Goal: Task Accomplishment & Management: Complete application form

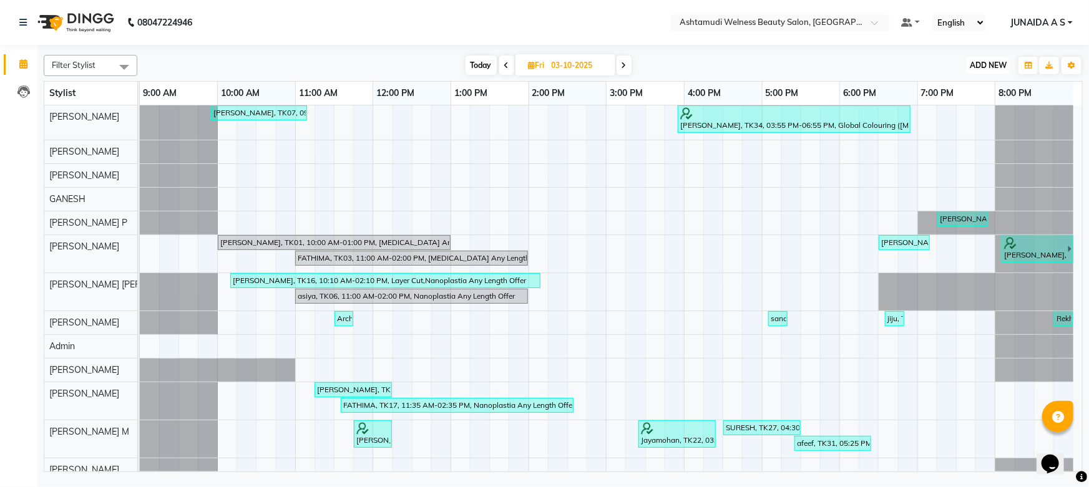
click at [982, 62] on span "ADD NEW" at bounding box center [988, 65] width 37 height 9
click at [962, 89] on button "Add Appointment" at bounding box center [960, 89] width 99 height 16
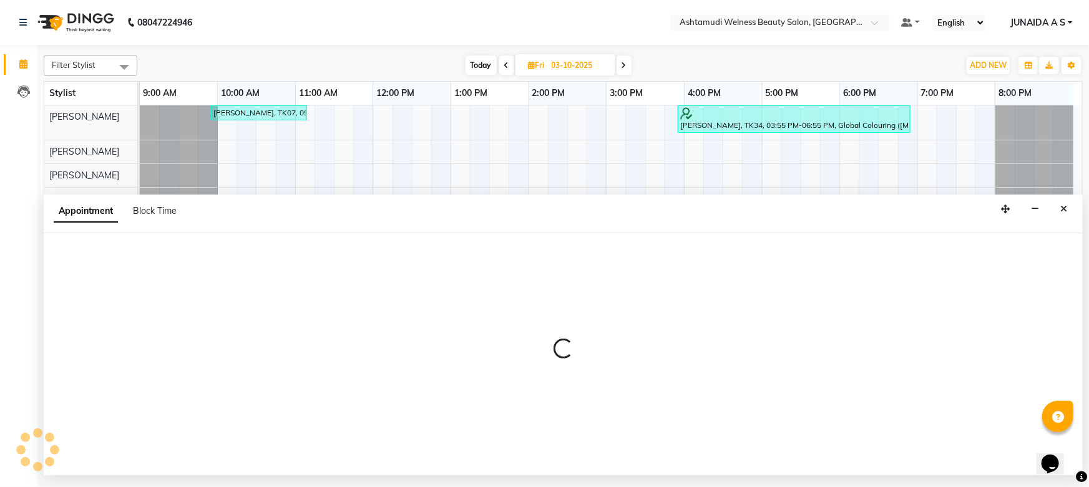
select select "tentative"
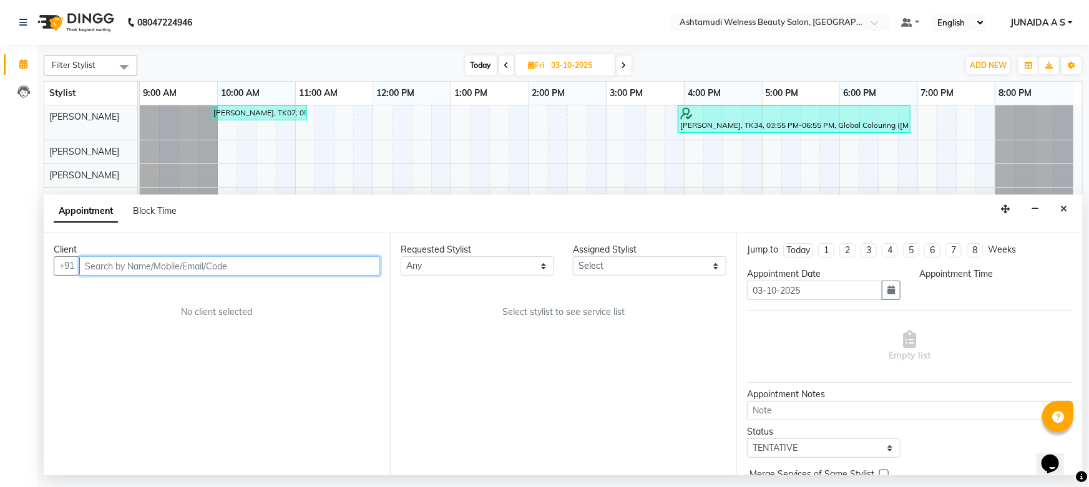
select select "600"
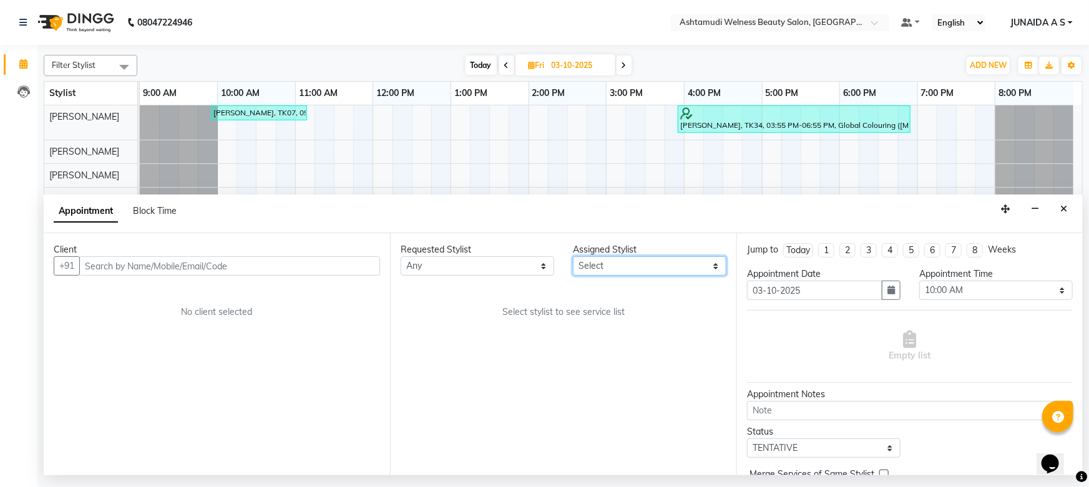
click at [688, 262] on select "Select [PERSON_NAME] Admin [PERSON_NAME] [PERSON_NAME] [PERSON_NAME] M [PERSON_…" at bounding box center [650, 266] width 154 height 19
select select "25976"
click at [573, 257] on select "Select [PERSON_NAME] Admin [PERSON_NAME] [PERSON_NAME] [PERSON_NAME] M [PERSON_…" at bounding box center [650, 266] width 154 height 19
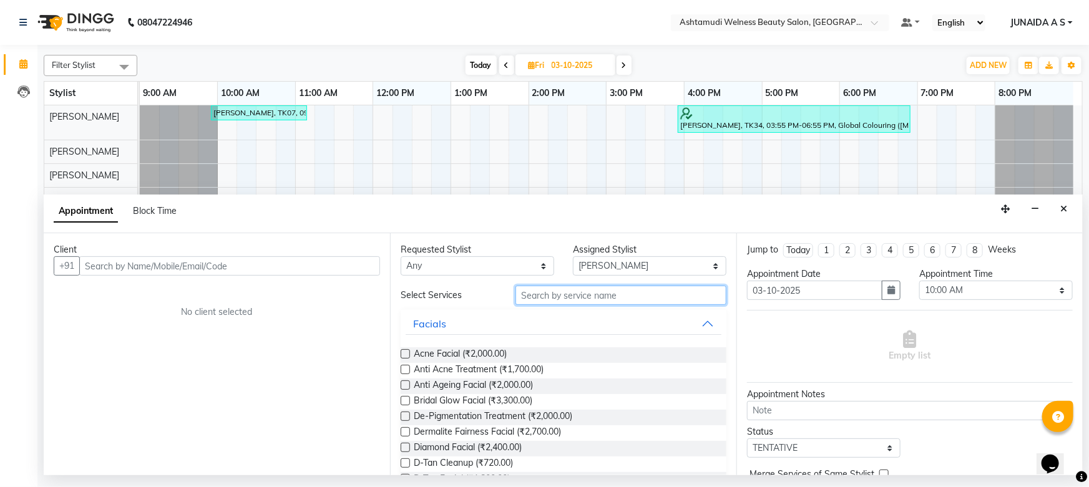
click at [562, 291] on input "text" at bounding box center [621, 295] width 211 height 19
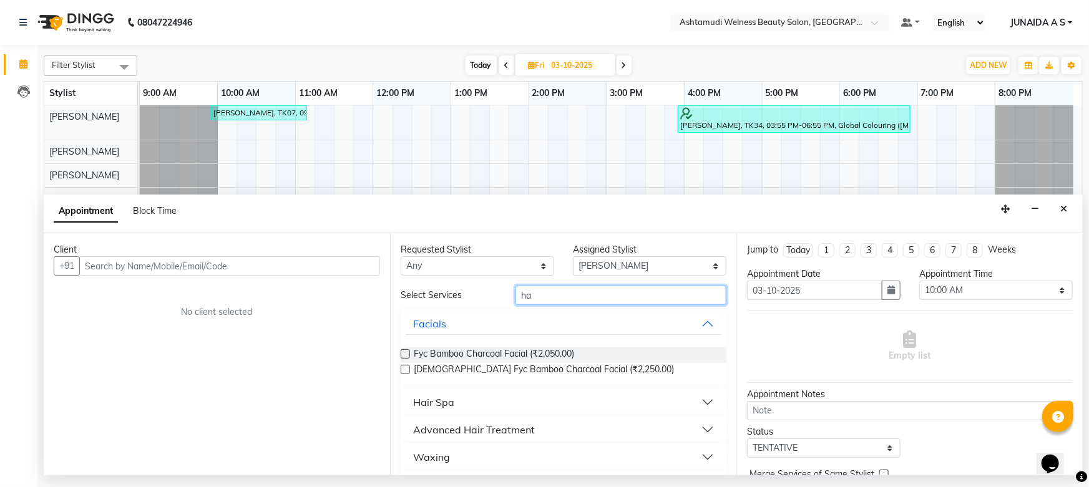
type input "h"
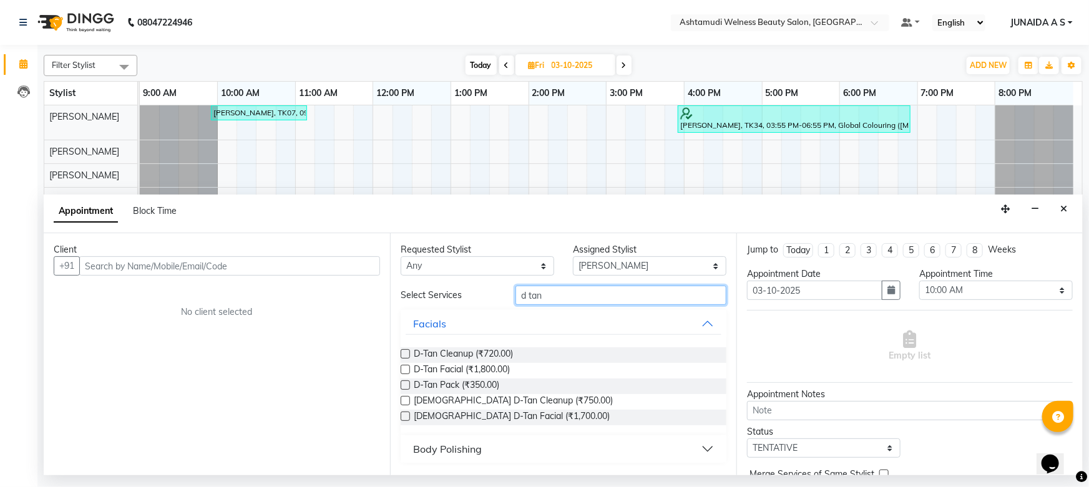
type input "d tan"
click at [471, 442] on div "Body Polishing" at bounding box center [447, 449] width 69 height 15
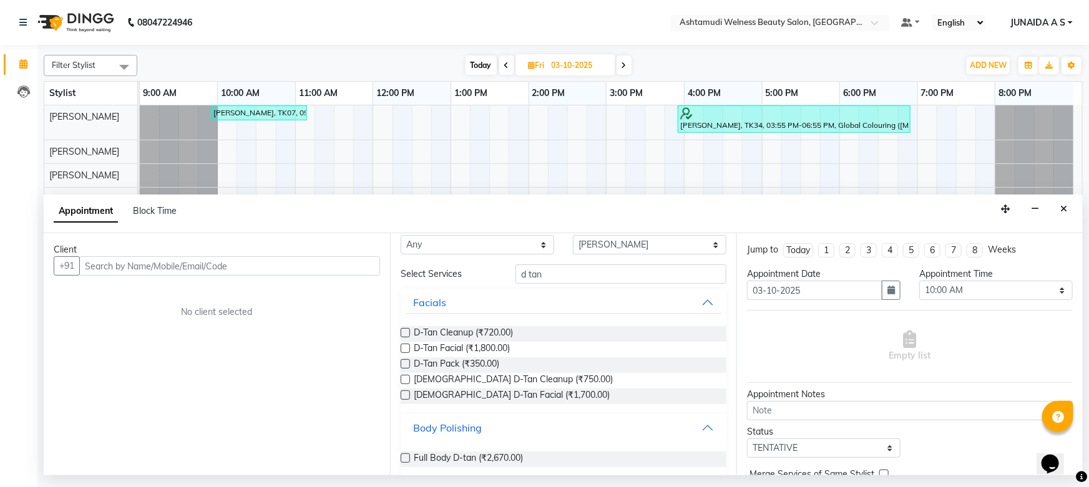
scroll to position [32, 0]
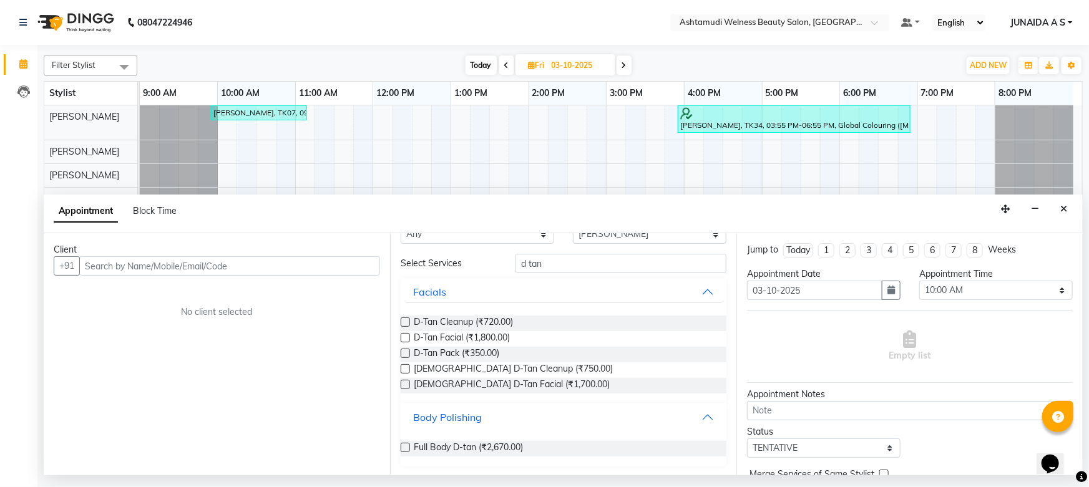
click at [406, 406] on button "Body Polishing" at bounding box center [564, 417] width 316 height 22
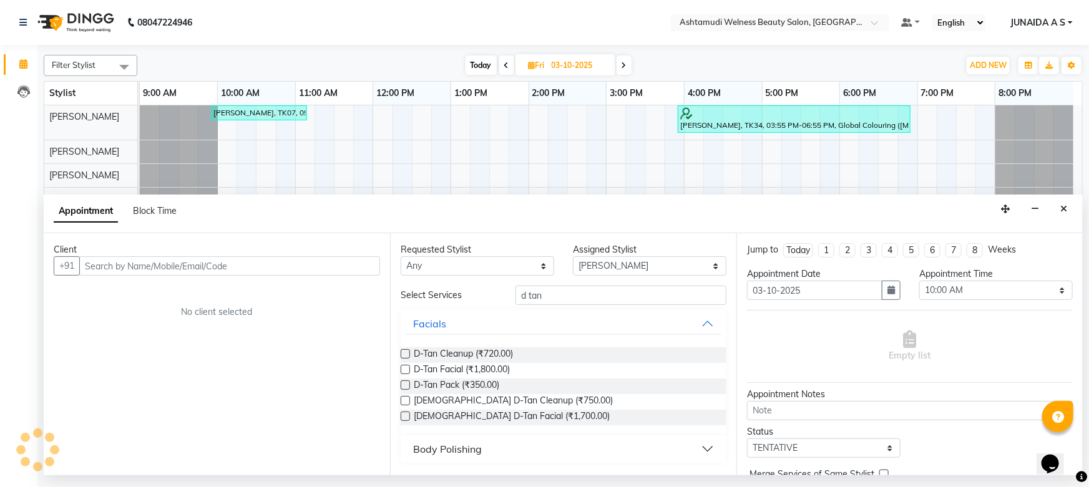
scroll to position [0, 0]
